Goal: Navigation & Orientation: Find specific page/section

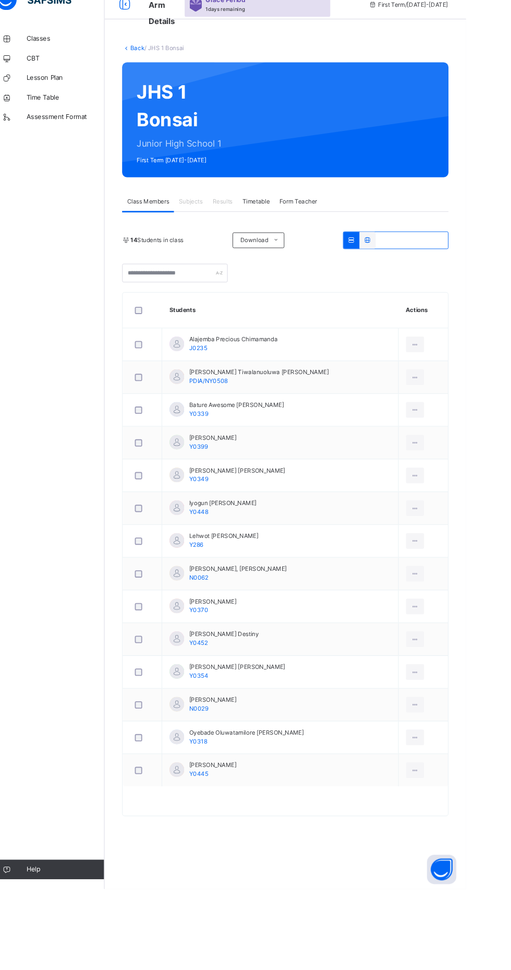
click at [452, 389] on icon at bounding box center [456, 388] width 9 height 9
click at [447, 395] on div at bounding box center [456, 388] width 19 height 17
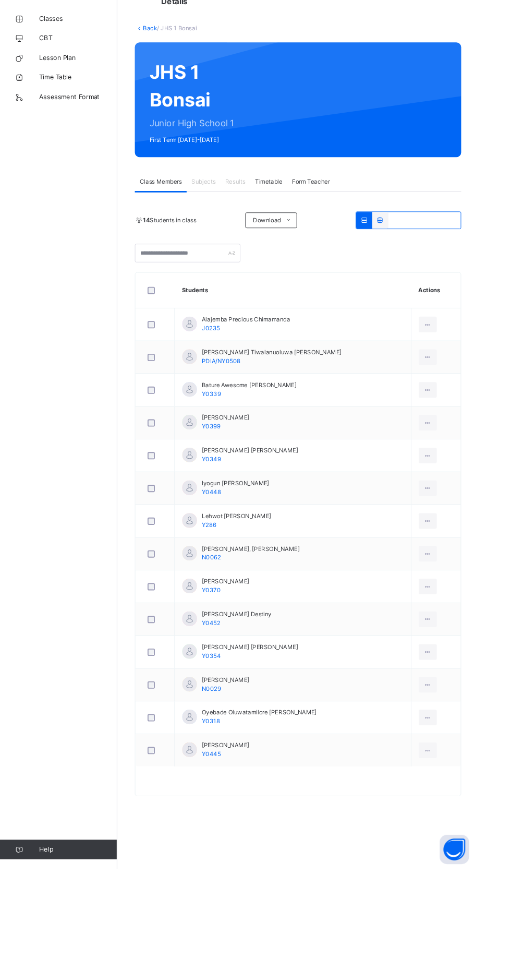
click at [241, 635] on div "[PERSON_NAME], [PERSON_NAME] N0062" at bounding box center [267, 632] width 104 height 19
click at [452, 633] on icon at bounding box center [456, 633] width 9 height 9
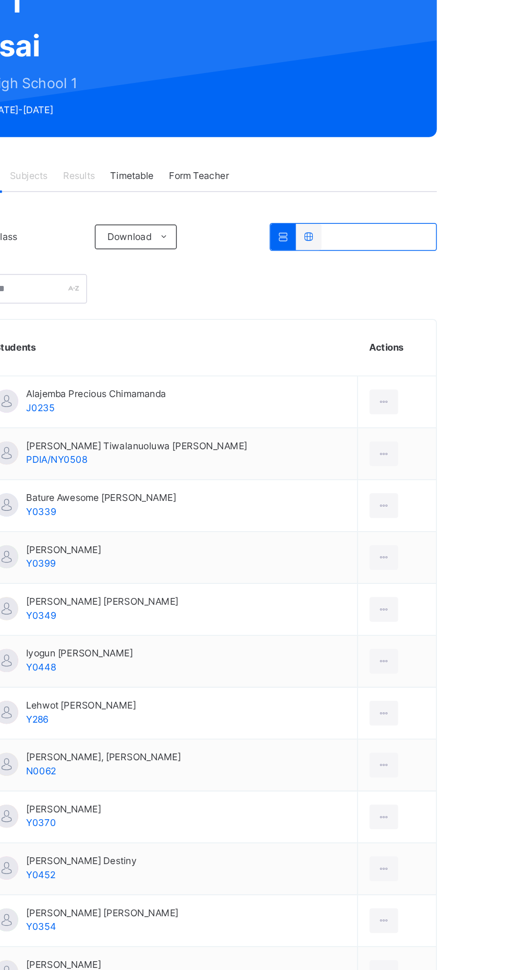
click at [410, 277] on icon at bounding box center [406, 277] width 9 height 8
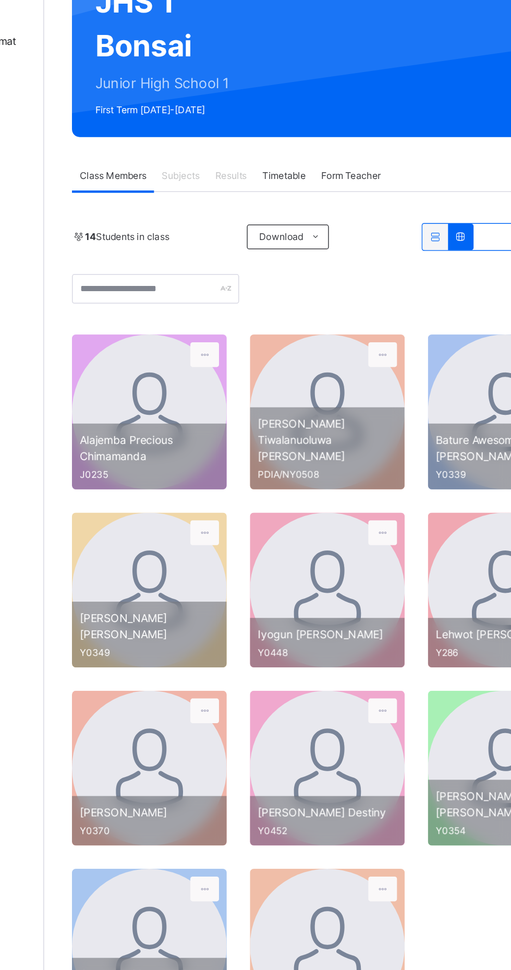
click at [237, 354] on icon at bounding box center [233, 356] width 9 height 9
click at [207, 391] on div at bounding box center [196, 395] width 104 height 104
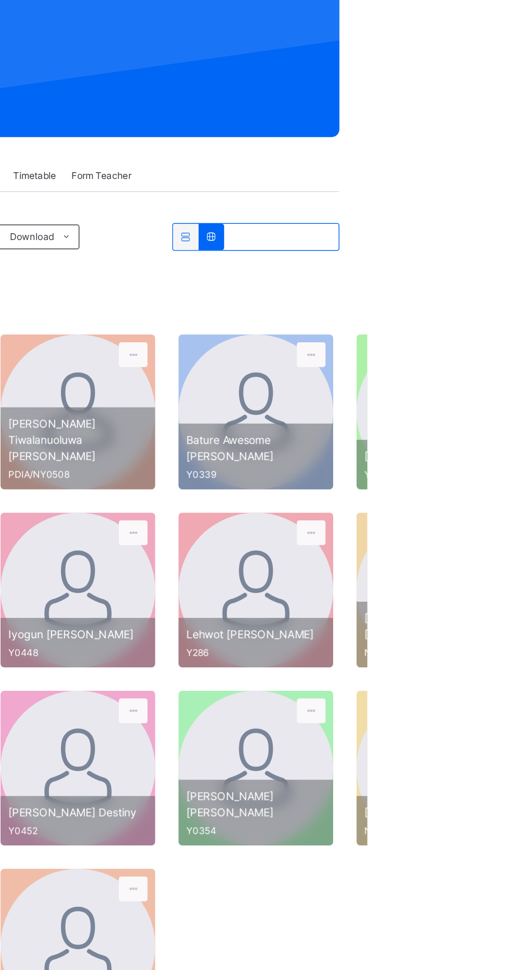
click at [387, 279] on icon at bounding box center [388, 277] width 9 height 8
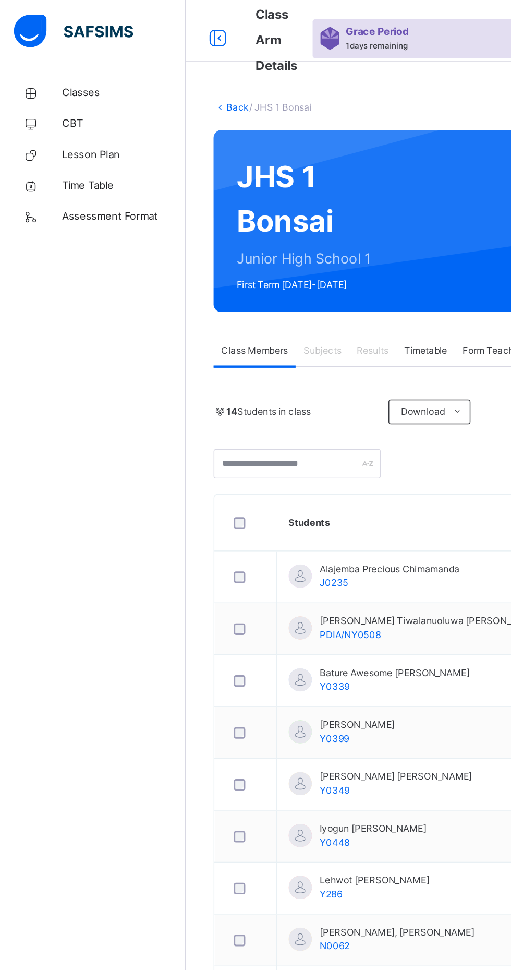
click at [67, 58] on span "Classes" at bounding box center [83, 62] width 83 height 10
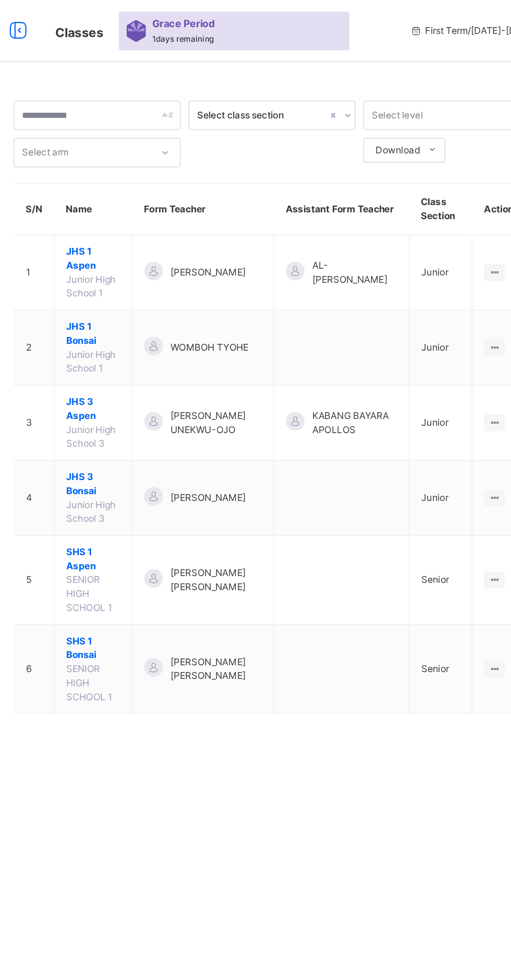
click at [209, 427] on span "SHS 1 Bonsai" at bounding box center [197, 436] width 37 height 19
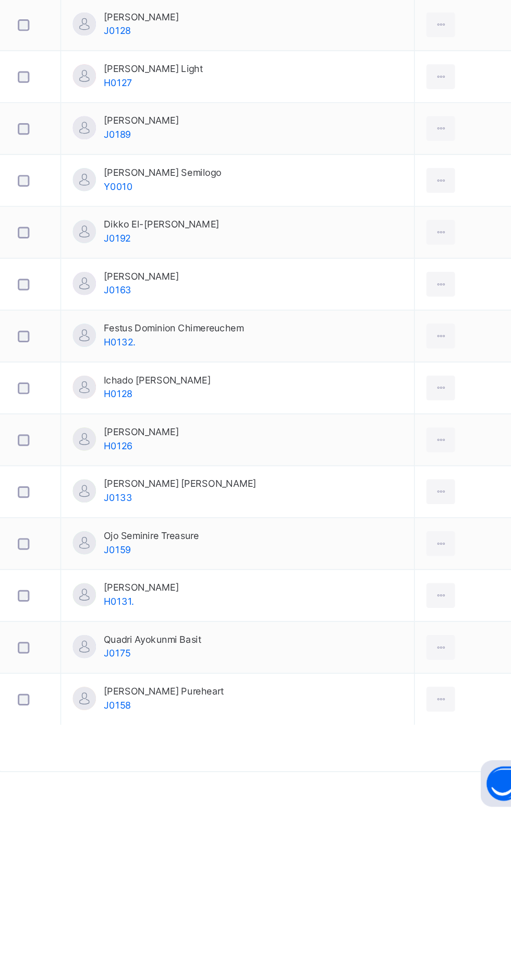
click at [440, 787] on icon at bounding box center [442, 786] width 9 height 9
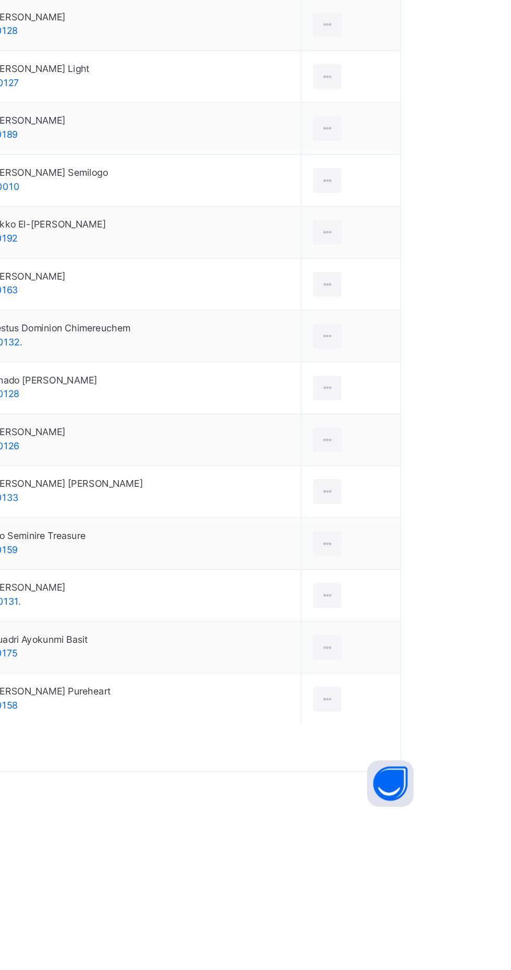
click at [442, 791] on icon at bounding box center [442, 786] width 9 height 9
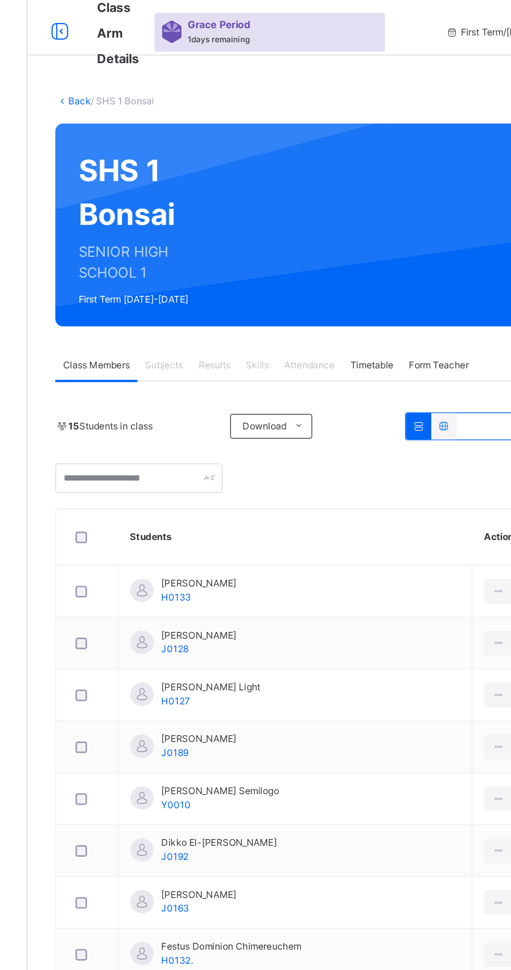
click at [219, 251] on span "Subjects" at bounding box center [217, 250] width 26 height 9
click at [223, 249] on span "Subjects" at bounding box center [217, 250] width 26 height 9
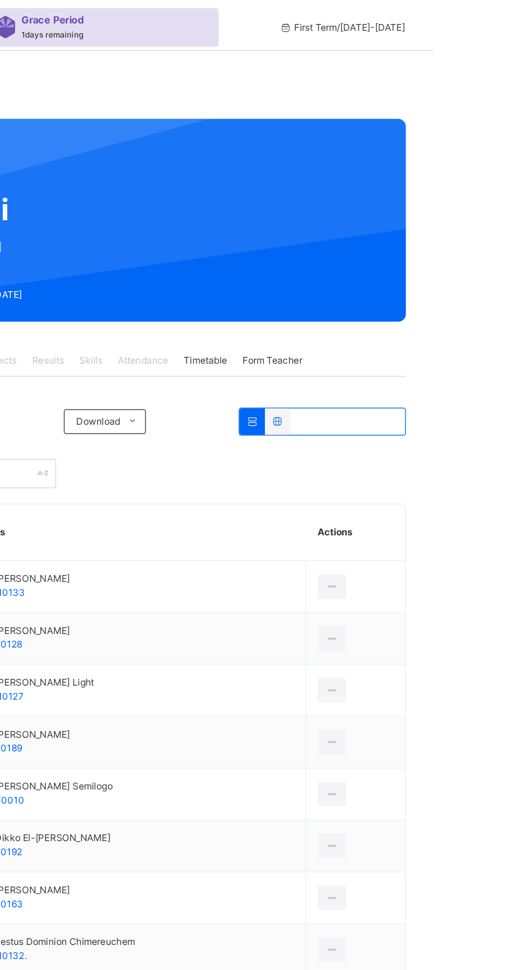
click at [415, 250] on span "Form Teacher" at bounding box center [402, 250] width 40 height 9
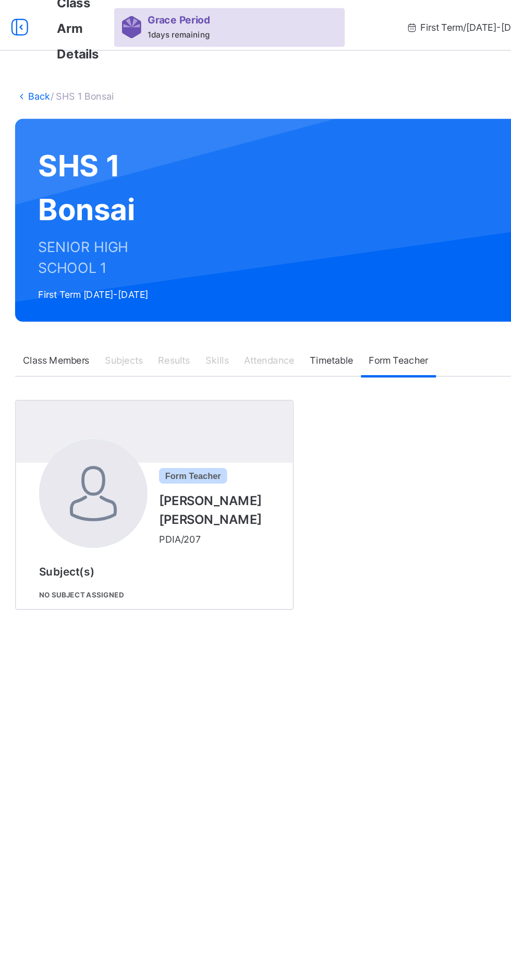
click at [222, 250] on span "Subjects" at bounding box center [217, 250] width 26 height 9
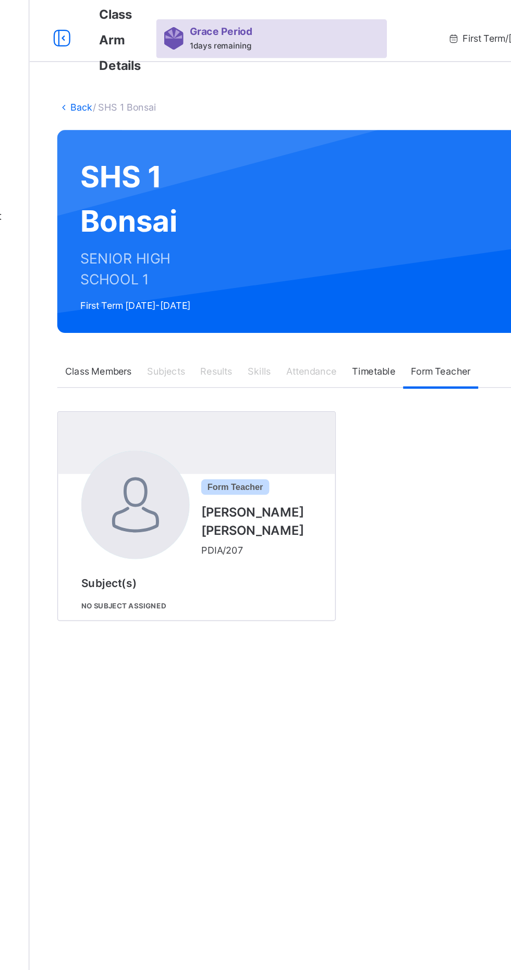
click at [218, 251] on span "Subjects" at bounding box center [217, 250] width 26 height 9
click at [364, 252] on span "Timetable" at bounding box center [357, 250] width 29 height 9
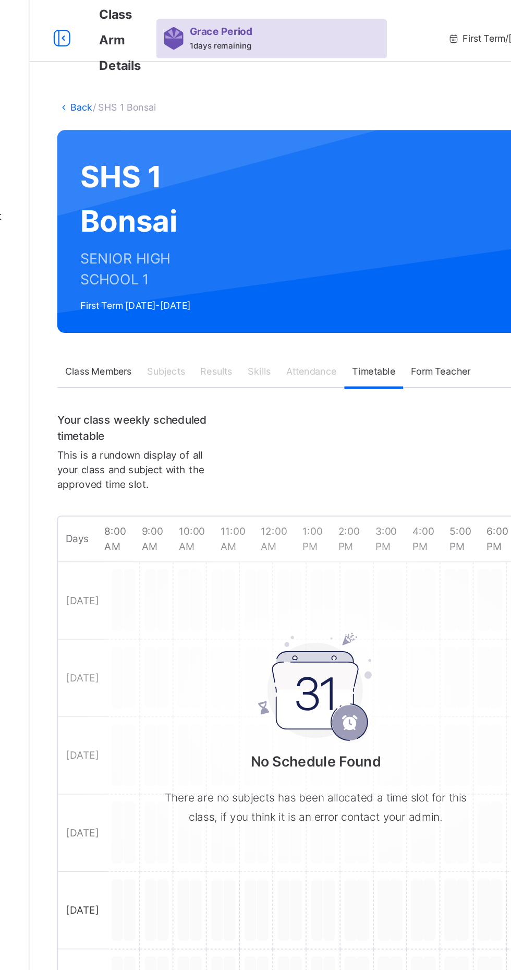
click at [318, 247] on span "Attendance" at bounding box center [315, 250] width 34 height 9
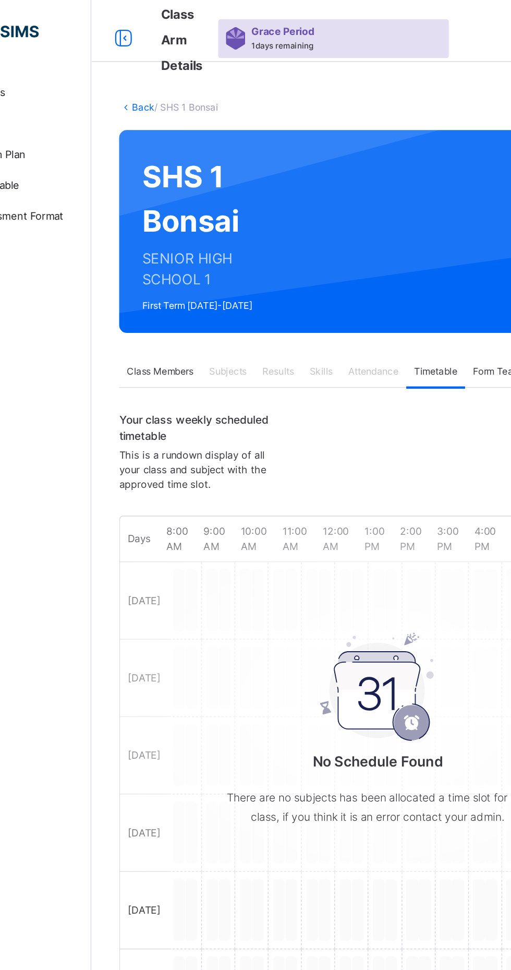
click at [223, 252] on span "Subjects" at bounding box center [217, 250] width 26 height 9
click at [184, 252] on span "Class Members" at bounding box center [171, 250] width 45 height 9
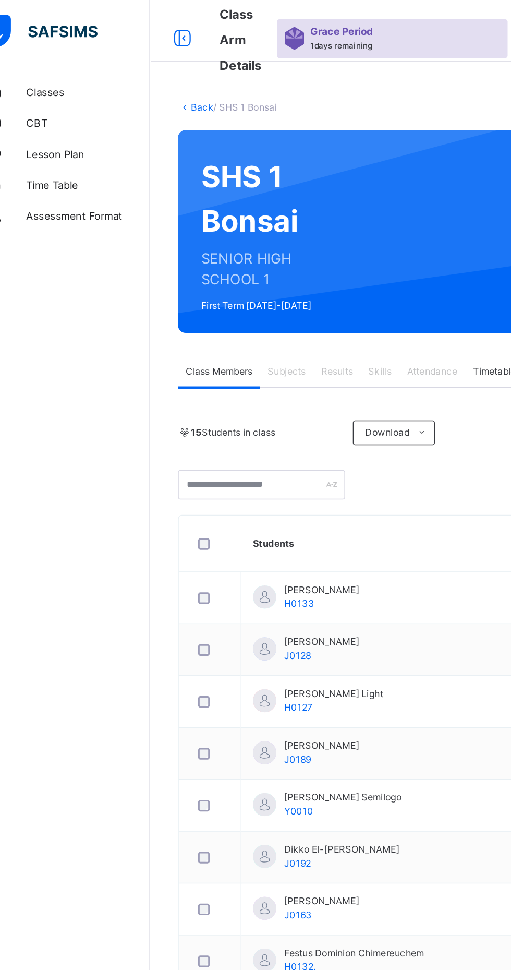
click at [66, 59] on span "Classes" at bounding box center [83, 62] width 83 height 10
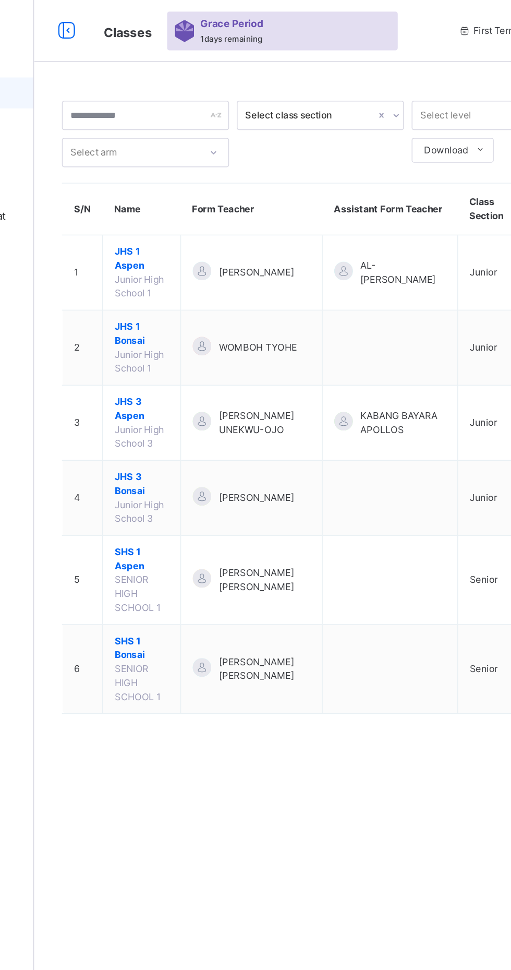
click at [272, 230] on span "WOMBOH TYOHE" at bounding box center [276, 234] width 53 height 9
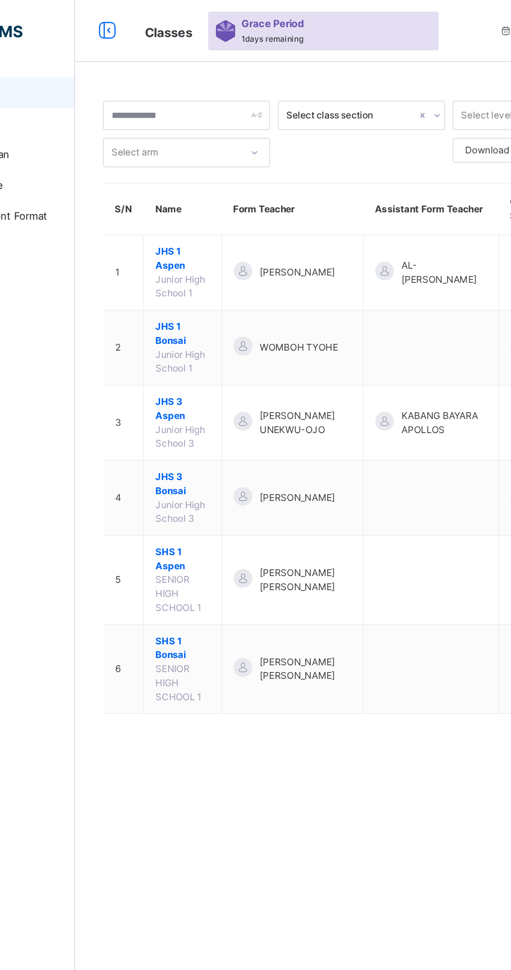
click at [216, 215] on span "JHS 1 Bonsai" at bounding box center [197, 224] width 37 height 19
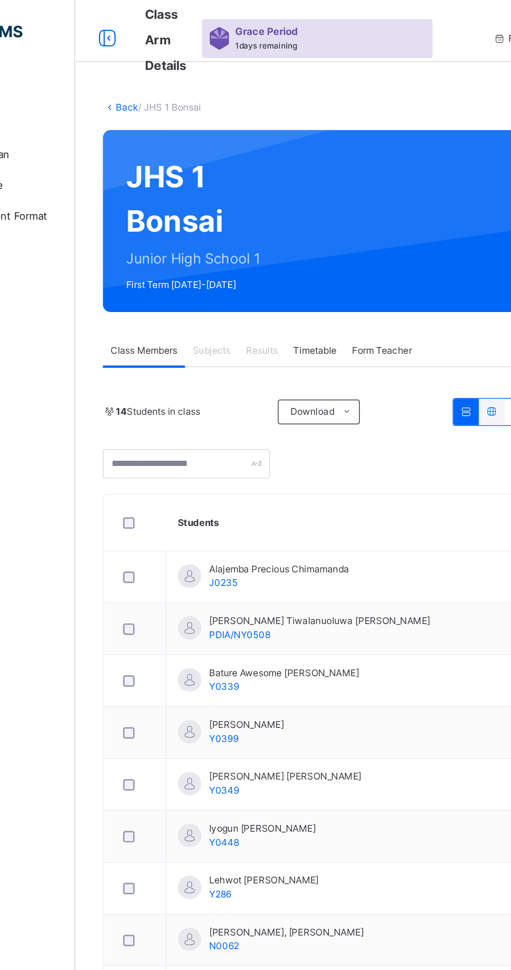
click at [223, 239] on span "Subjects" at bounding box center [217, 236] width 26 height 9
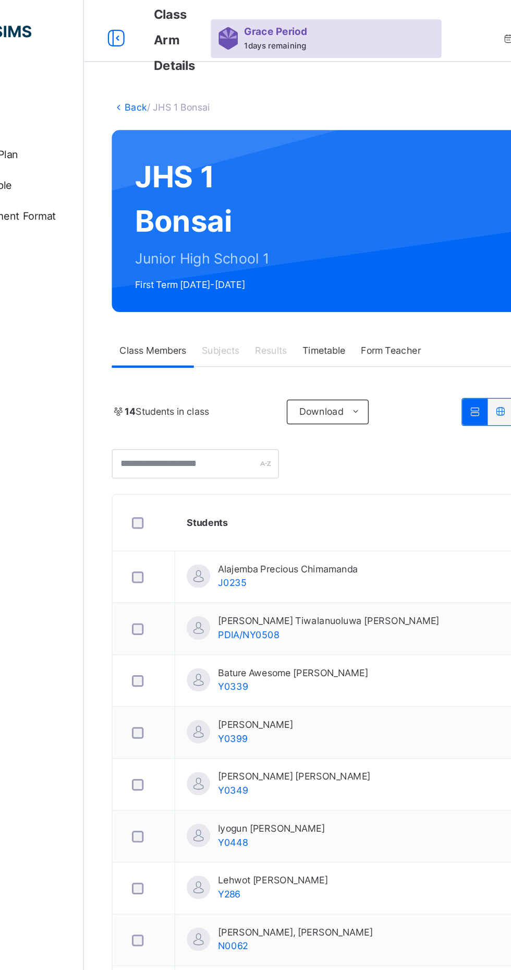
click at [258, 33] on span "1 days remaining" at bounding box center [254, 31] width 42 height 6
click at [267, 28] on span "1 days remaining" at bounding box center [254, 31] width 42 height 6
click at [261, 26] on div "Grace Period 1 days remaining" at bounding box center [256, 25] width 47 height 19
click at [235, 29] on span "1 days remaining" at bounding box center [254, 31] width 42 height 6
click at [160, 31] on div at bounding box center [146, 26] width 33 height 17
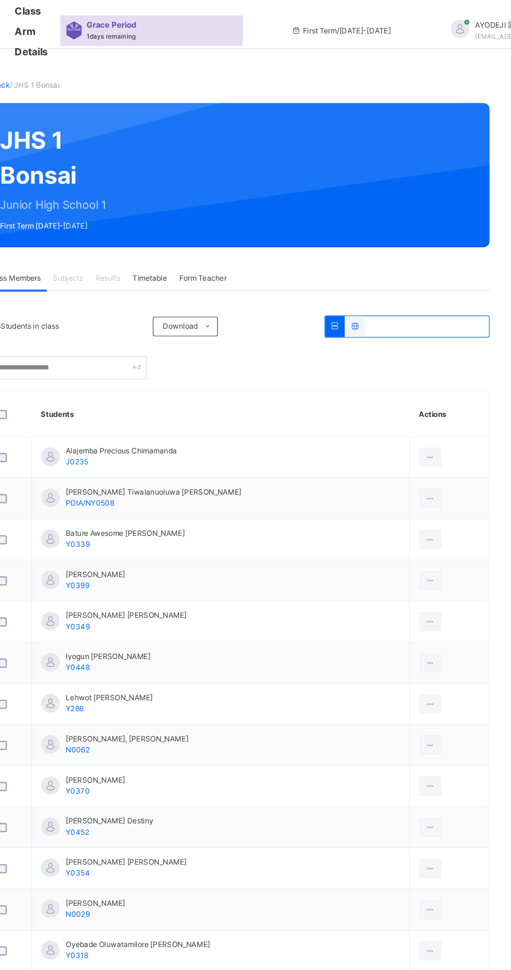
click at [438, 389] on icon at bounding box center [442, 388] width 9 height 9
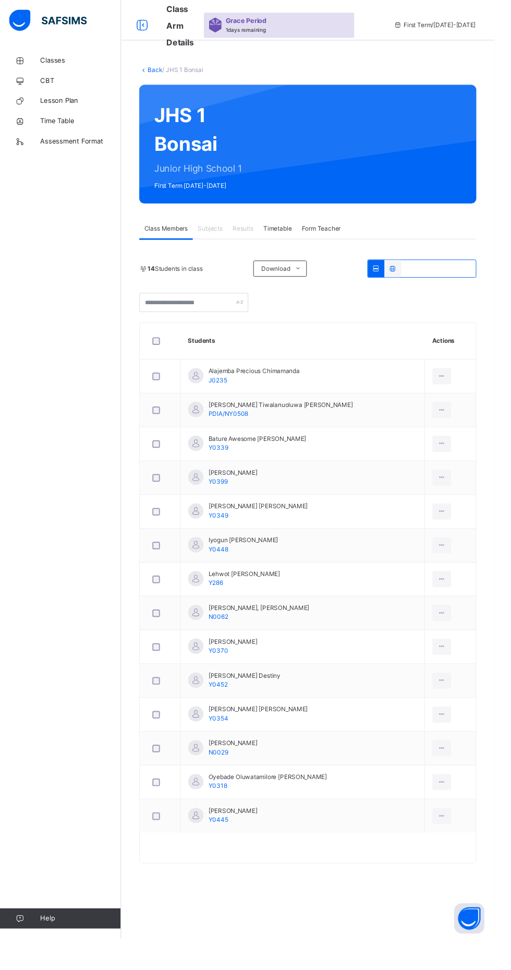
click at [221, 236] on span "Subjects" at bounding box center [217, 236] width 26 height 9
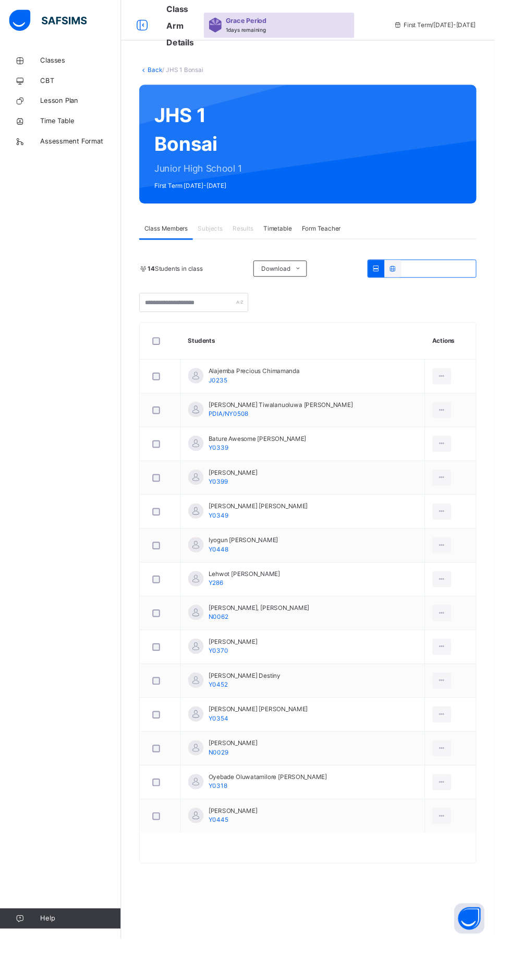
click at [190, 69] on span "/ JHS 1 Bonsai" at bounding box center [189, 72] width 42 height 8
click at [159, 78] on div "Back / JHS 1 Bonsai JHS 1 Bonsai Junior High School 1 First Term [DATE]-[DATE] …" at bounding box center [318, 485] width 386 height 866
click at [326, 236] on span "Form Teacher" at bounding box center [332, 236] width 40 height 9
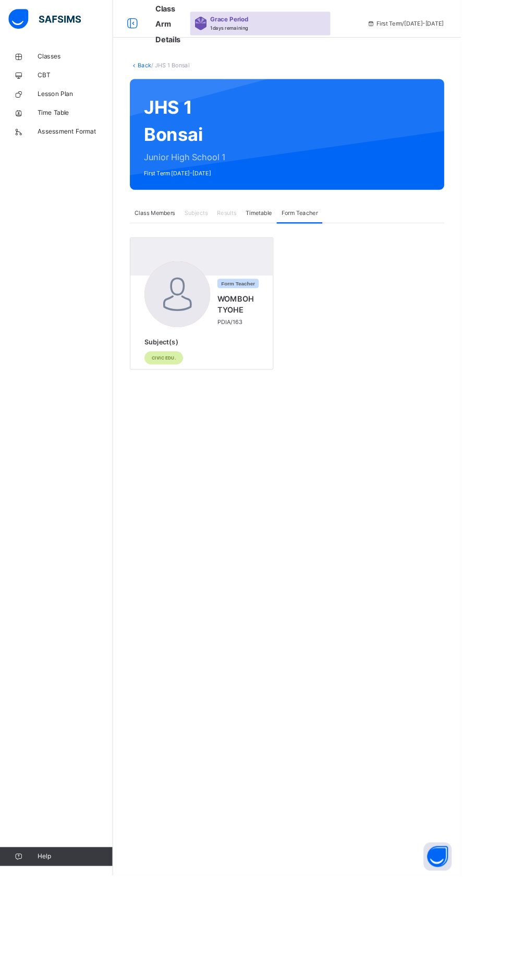
click at [188, 396] on span "Civic Edu." at bounding box center [181, 396] width 27 height 7
